Goal: Find specific page/section: Find specific page/section

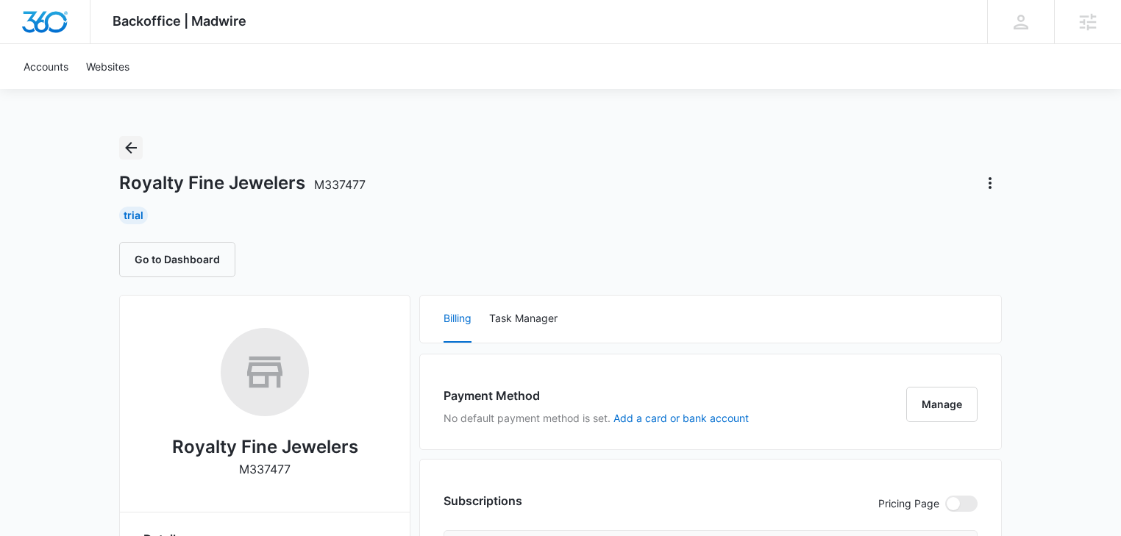
click at [124, 146] on icon "Back" at bounding box center [131, 148] width 18 height 18
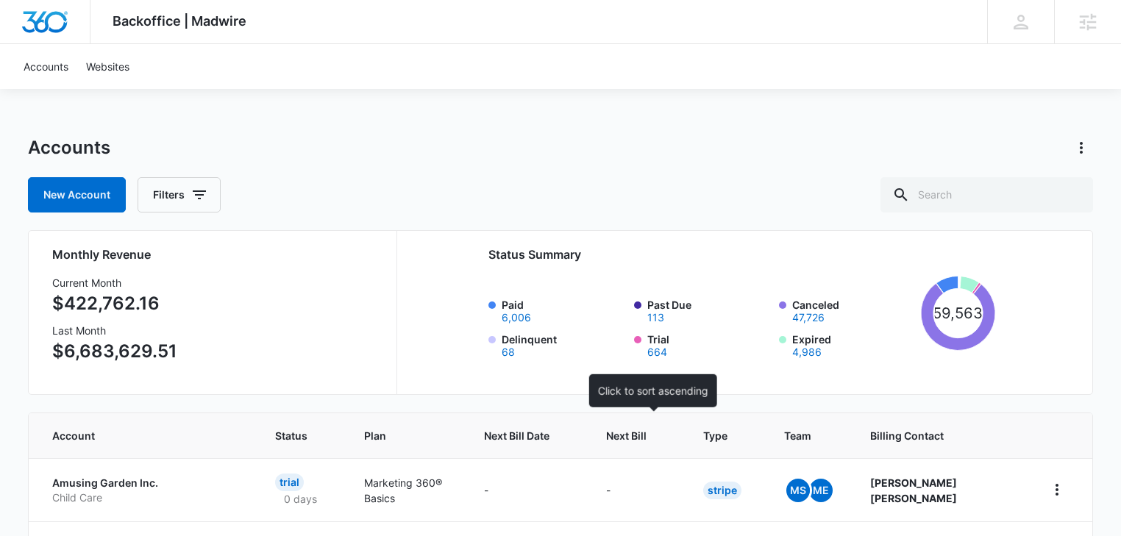
click at [646, 441] on span "Next Bill" at bounding box center [626, 435] width 40 height 15
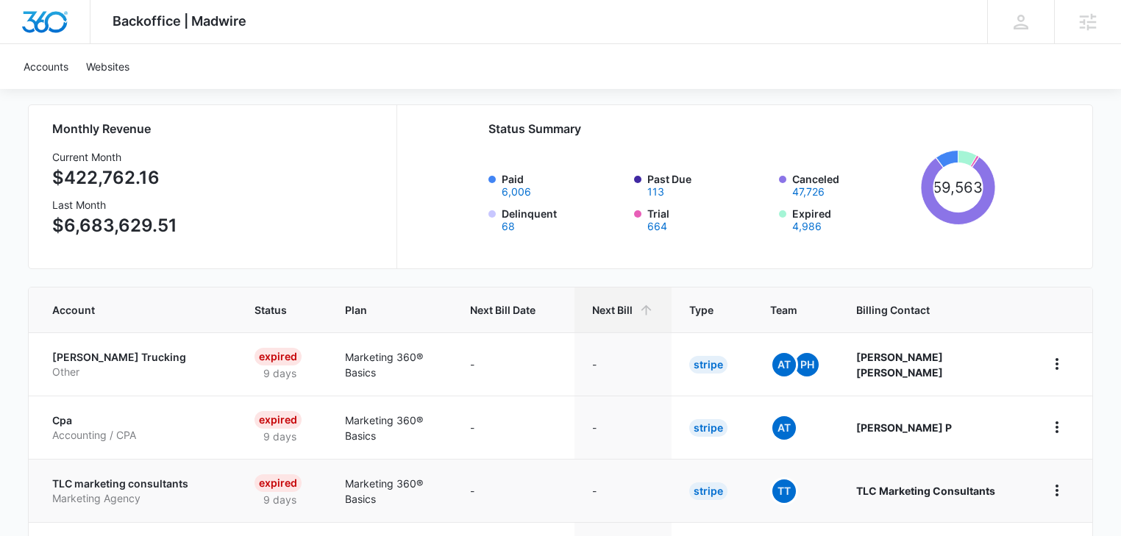
scroll to position [313, 0]
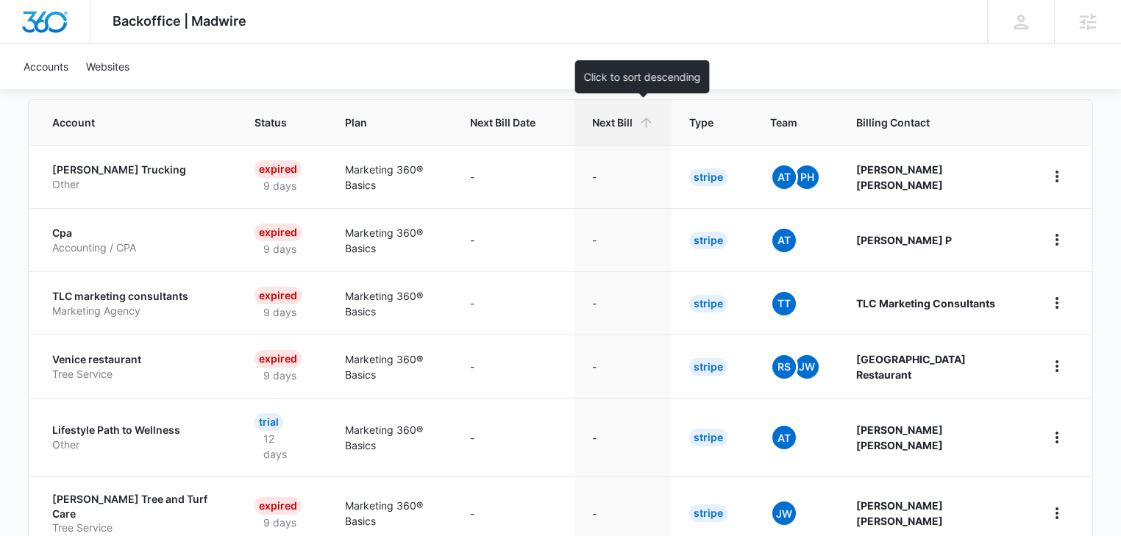
click at [632, 124] on span "Next Bill" at bounding box center [612, 122] width 40 height 15
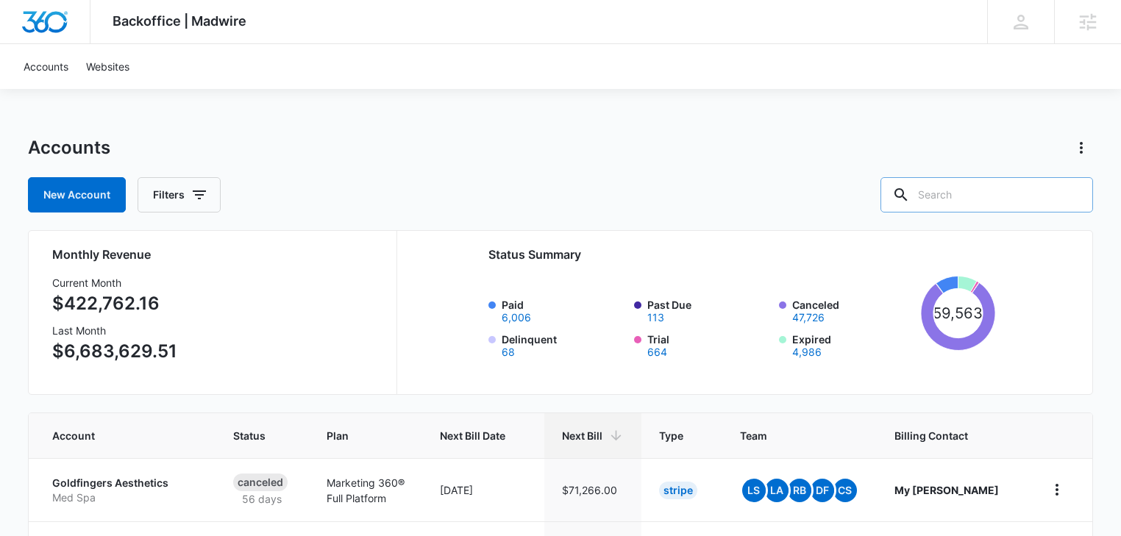
click at [1000, 191] on input "text" at bounding box center [986, 194] width 213 height 35
type input "jewel"
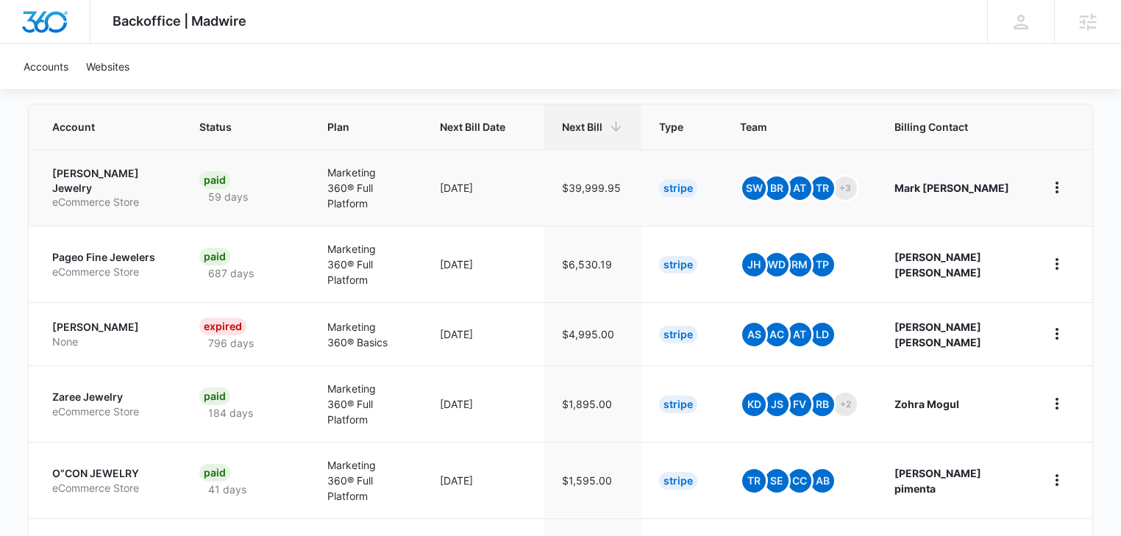
scroll to position [313, 0]
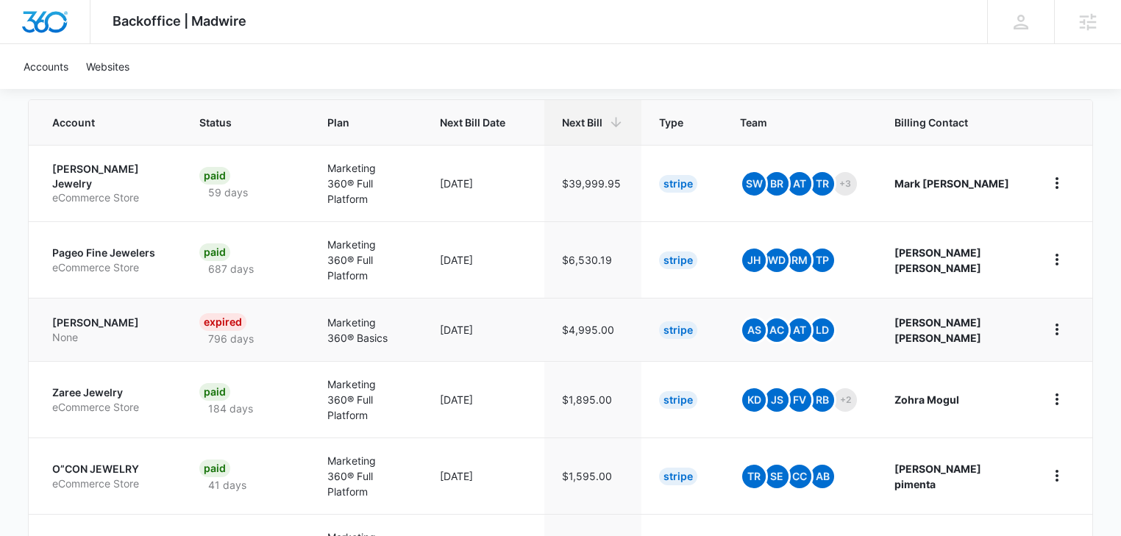
click at [97, 330] on p "None" at bounding box center [108, 337] width 112 height 15
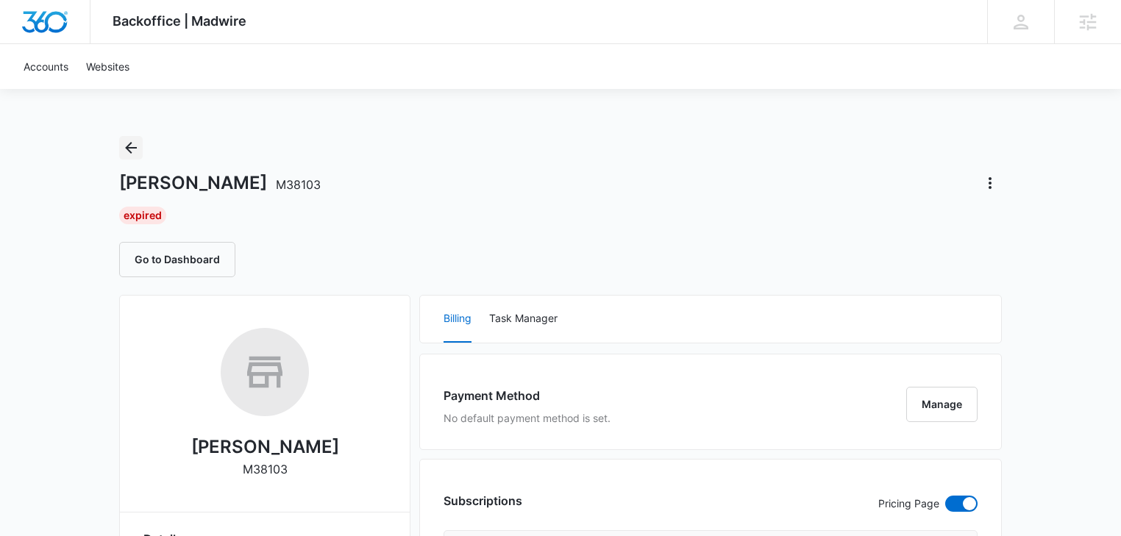
click at [129, 143] on icon "Back" at bounding box center [131, 148] width 12 height 12
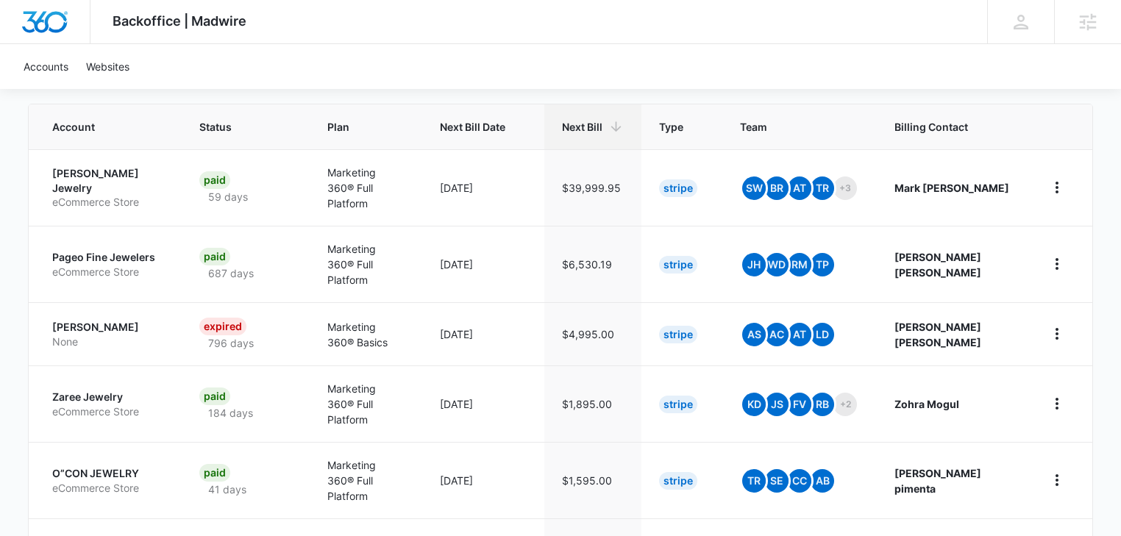
scroll to position [313, 0]
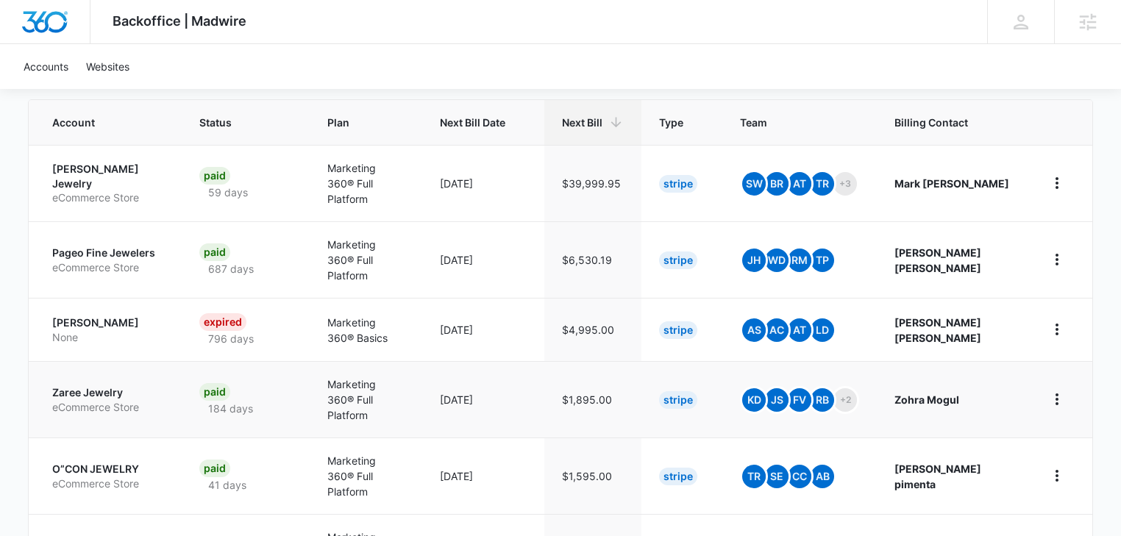
click at [94, 400] on p "eCommerce Store" at bounding box center [108, 407] width 112 height 15
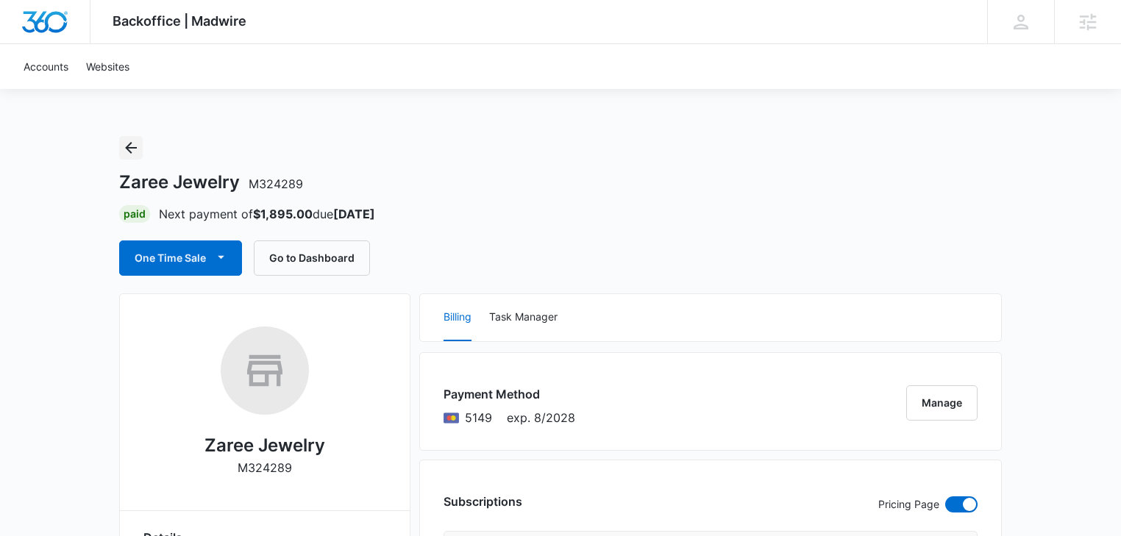
click at [134, 149] on icon "Back" at bounding box center [131, 148] width 18 height 18
